Goal: Task Accomplishment & Management: Use online tool/utility

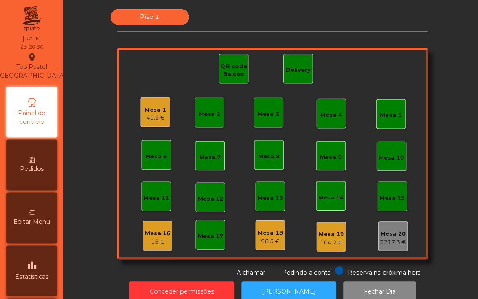
click at [411, 128] on div "Mesa 1 49.6 € Mesa 2 Mesa 3 Mesa 4 Mesa 5 Mesa 6 Mesa 7 Mesa 8 Mesa 9 Mesa 10 M…" at bounding box center [270, 153] width 309 height 210
click at [160, 235] on div "Mesa 16" at bounding box center [156, 232] width 25 height 8
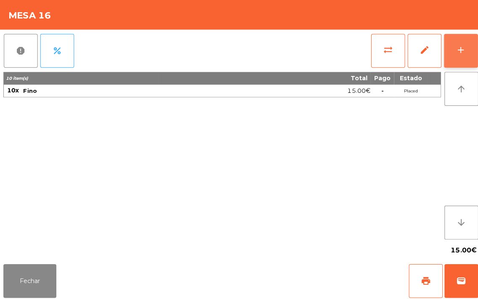
click at [461, 47] on div "add" at bounding box center [458, 50] width 10 height 10
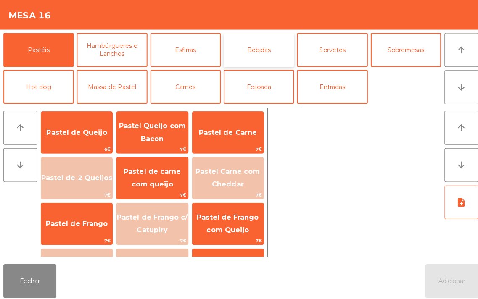
click at [259, 52] on button "Bebidas" at bounding box center [257, 50] width 70 height 34
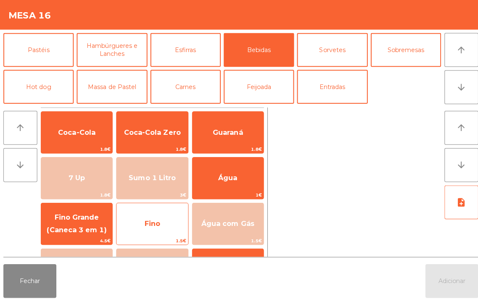
click at [144, 220] on span "Fino" at bounding box center [151, 222] width 16 height 8
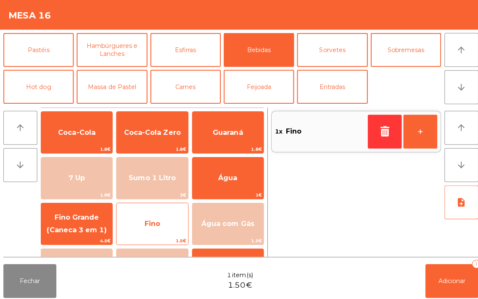
click at [154, 215] on span "Fino" at bounding box center [151, 222] width 71 height 23
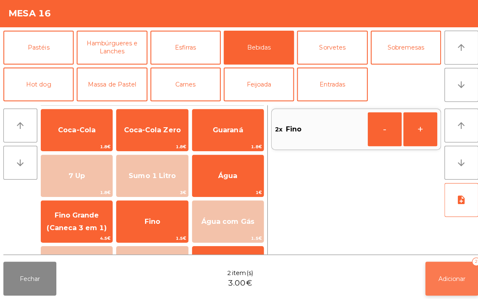
click at [453, 286] on button "Adicionar 2" at bounding box center [448, 279] width 53 height 34
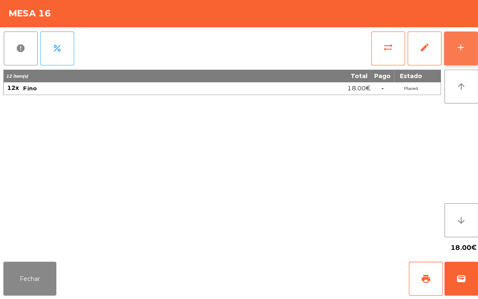
click at [459, 50] on div "add" at bounding box center [458, 50] width 10 height 10
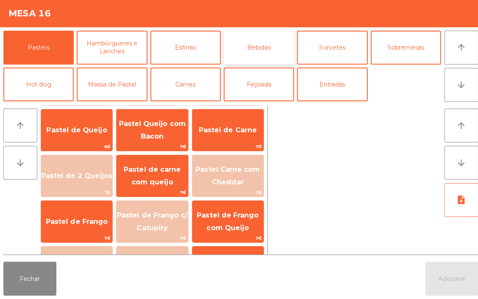
click at [262, 46] on button "Bebidas" at bounding box center [257, 50] width 70 height 34
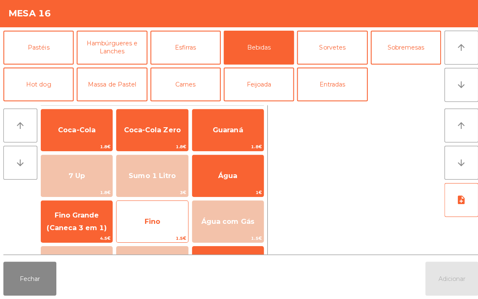
click at [143, 219] on span "Fino" at bounding box center [151, 222] width 16 height 8
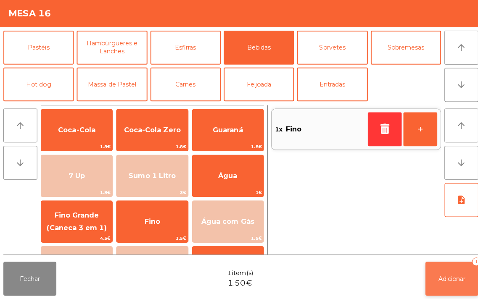
click at [448, 279] on span "Adicionar" at bounding box center [448, 280] width 27 height 8
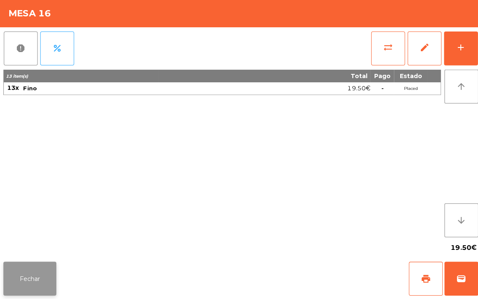
click at [30, 281] on button "Fechar" at bounding box center [29, 279] width 53 height 34
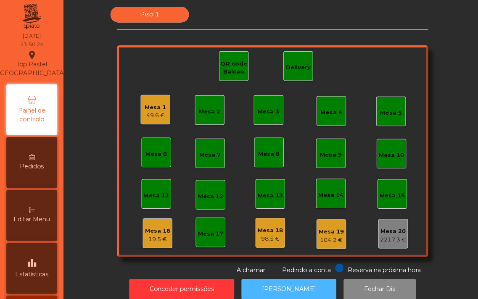
click at [289, 291] on button "[PERSON_NAME]" at bounding box center [287, 290] width 94 height 21
click at [284, 284] on button "[PERSON_NAME]" at bounding box center [287, 290] width 94 height 21
click at [144, 232] on div "Mesa 16" at bounding box center [156, 232] width 25 height 8
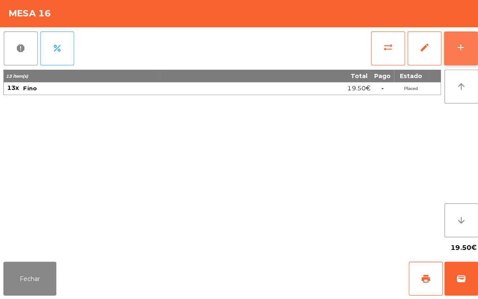
click at [452, 46] on button "add" at bounding box center [458, 51] width 34 height 34
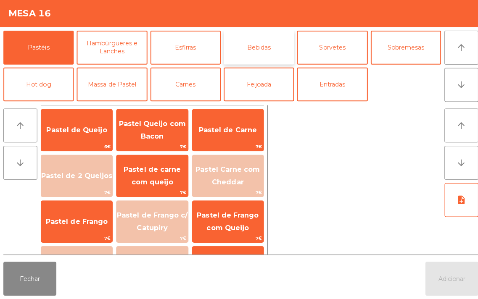
click at [257, 47] on button "Bebidas" at bounding box center [257, 50] width 70 height 34
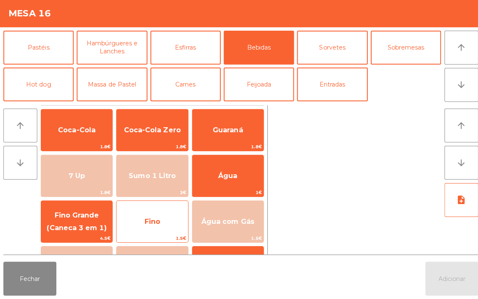
click at [141, 220] on span "Fino" at bounding box center [151, 222] width 71 height 23
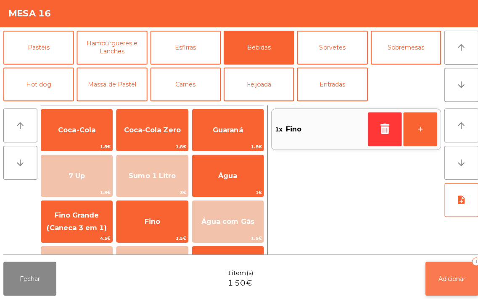
click at [438, 278] on span "Adicionar" at bounding box center [448, 280] width 27 height 8
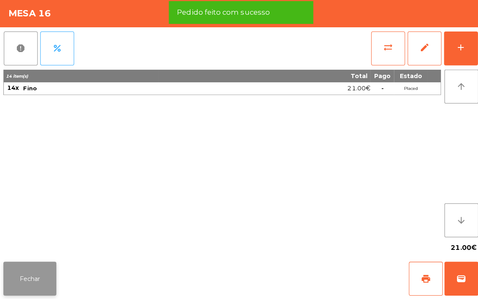
click at [33, 275] on button "Fechar" at bounding box center [29, 279] width 53 height 34
